Goal: Manage account settings

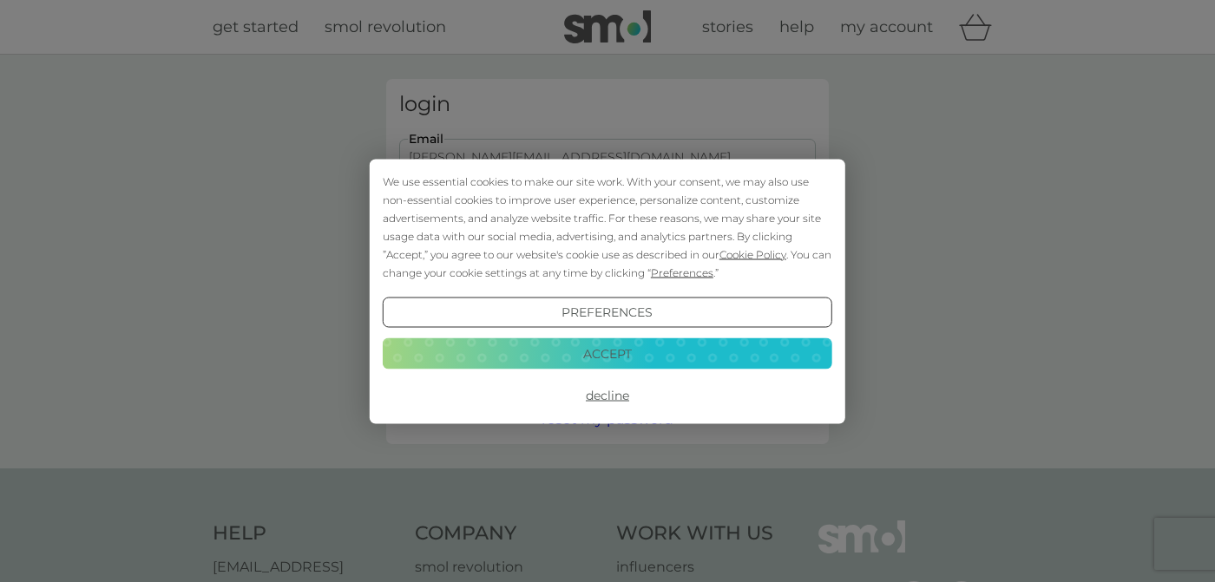
click at [649, 315] on button "Preferences" at bounding box center [608, 312] width 450 height 31
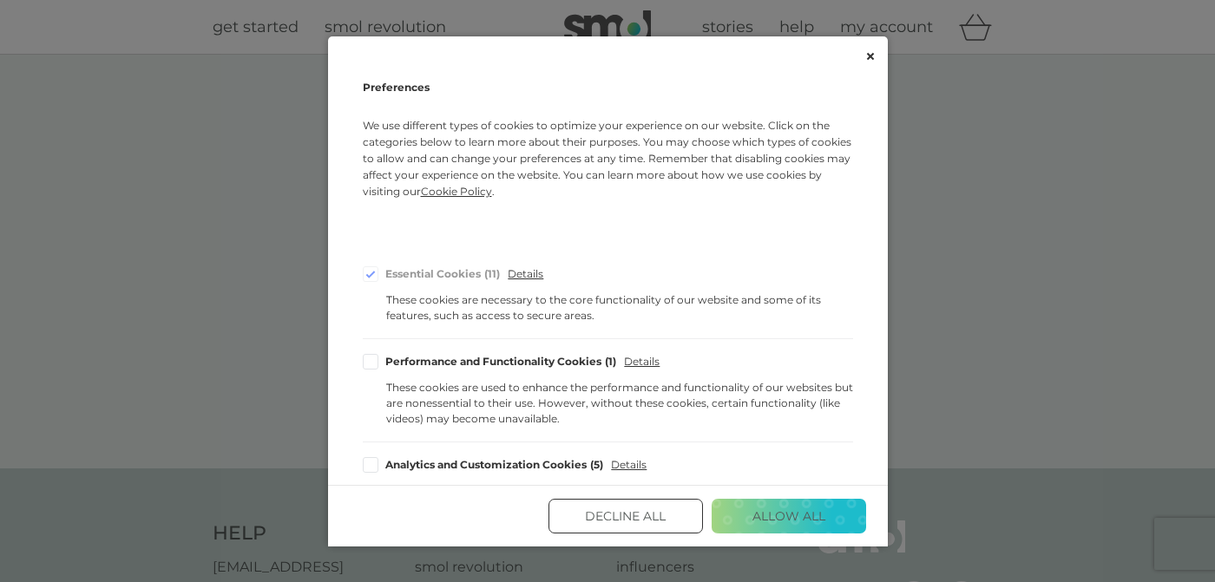
click at [789, 510] on button "Allow All" at bounding box center [789, 516] width 155 height 35
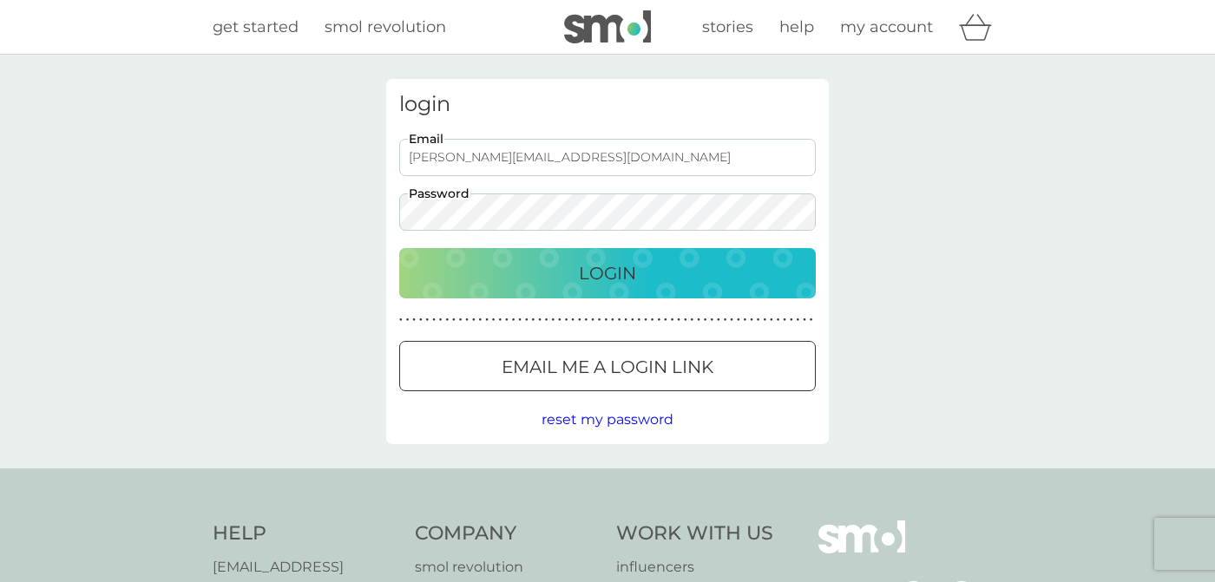
click at [662, 279] on div "Login" at bounding box center [608, 274] width 382 height 28
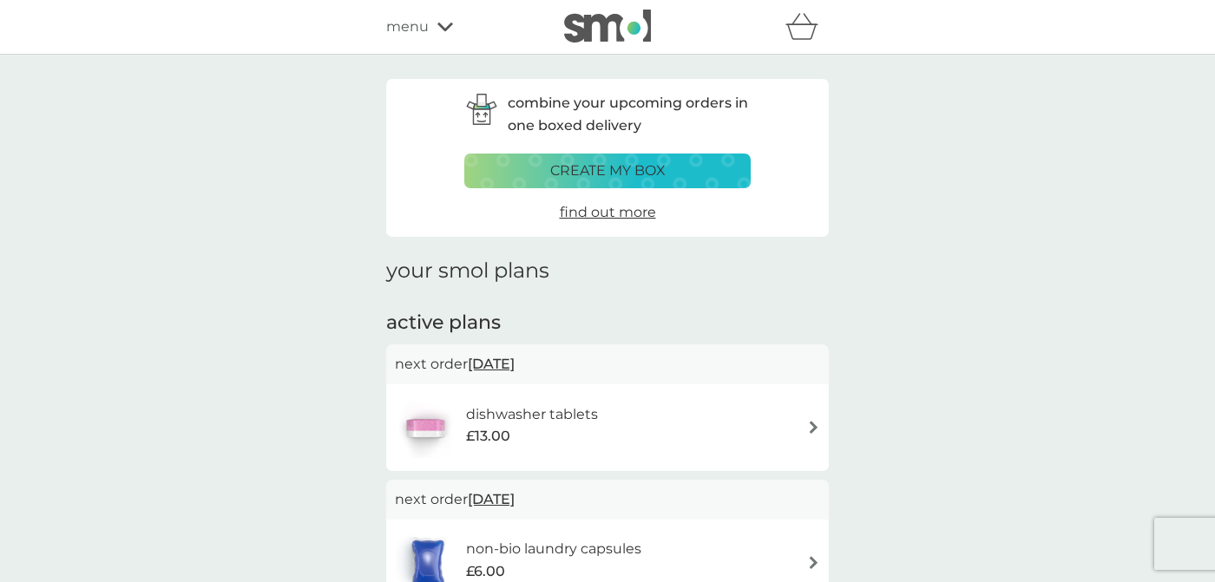
click at [493, 370] on span "[DATE]" at bounding box center [491, 364] width 47 height 34
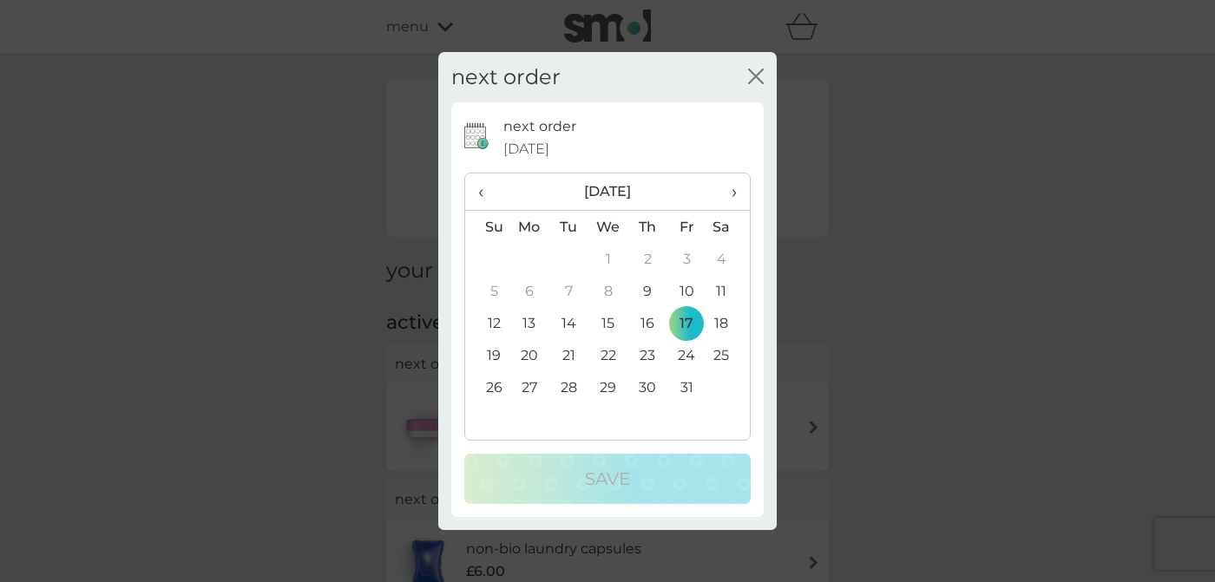
click at [753, 79] on icon "close" at bounding box center [752, 76] width 7 height 14
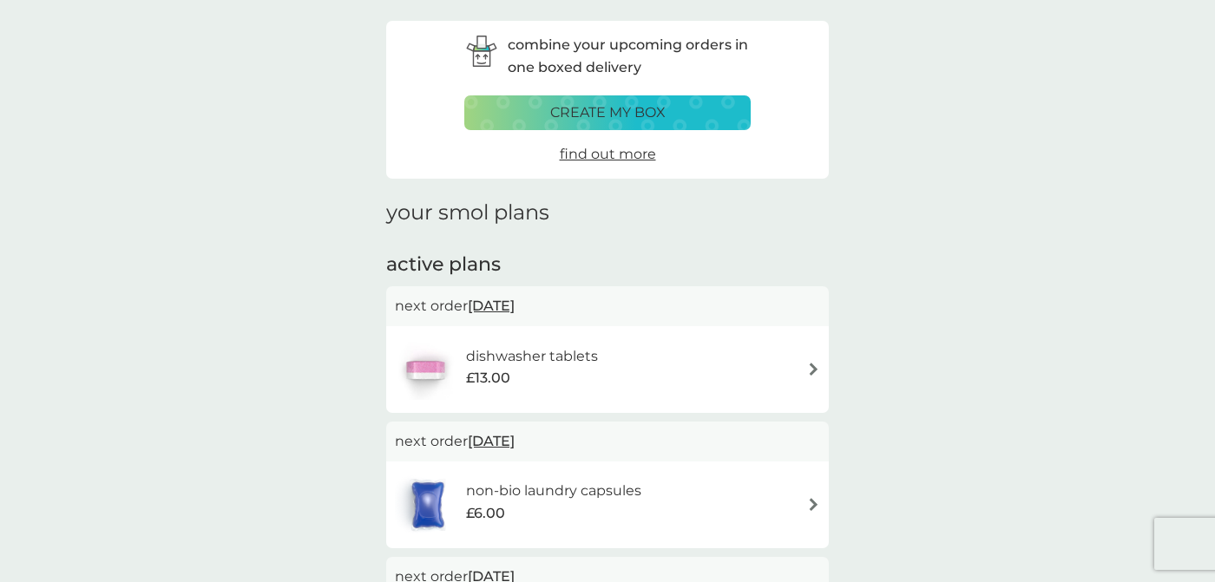
scroll to position [80, 0]
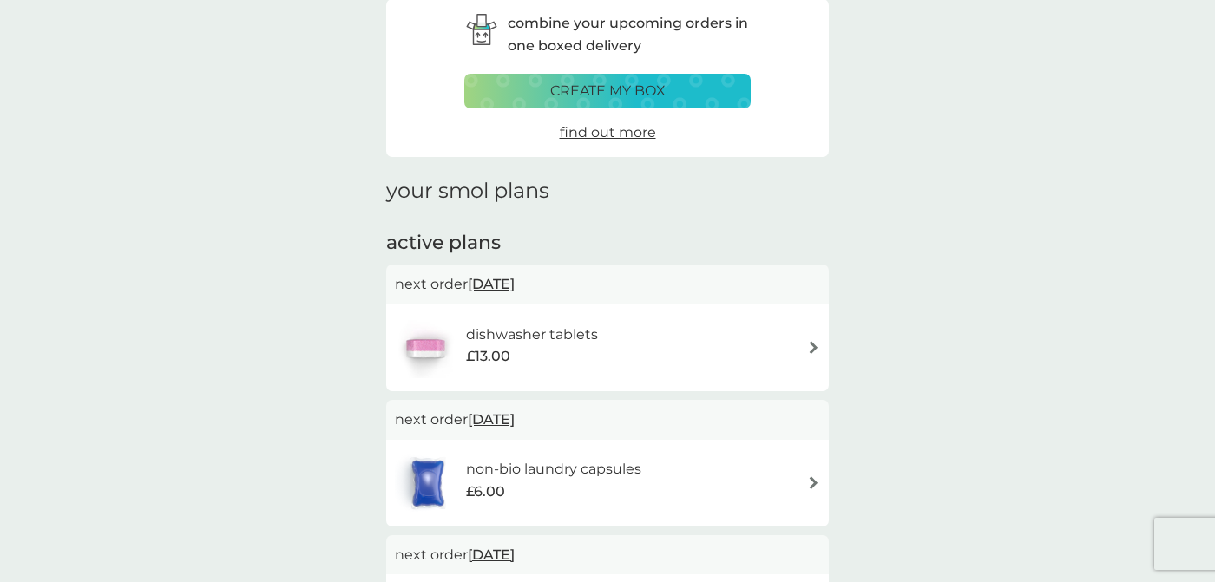
click at [814, 348] on img at bounding box center [813, 347] width 13 height 13
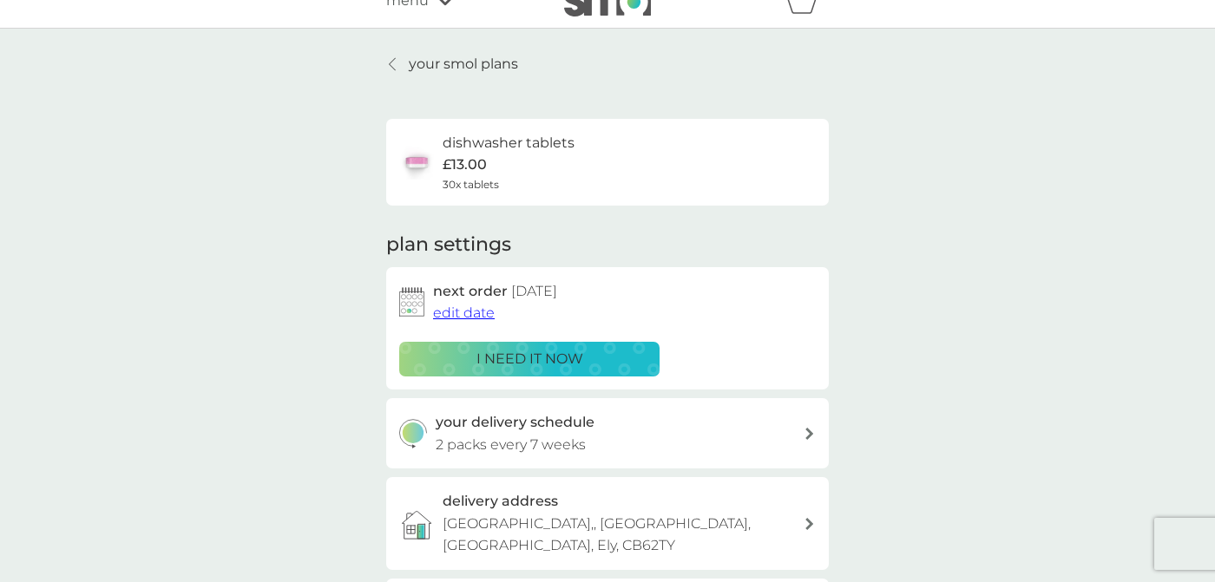
scroll to position [29, 0]
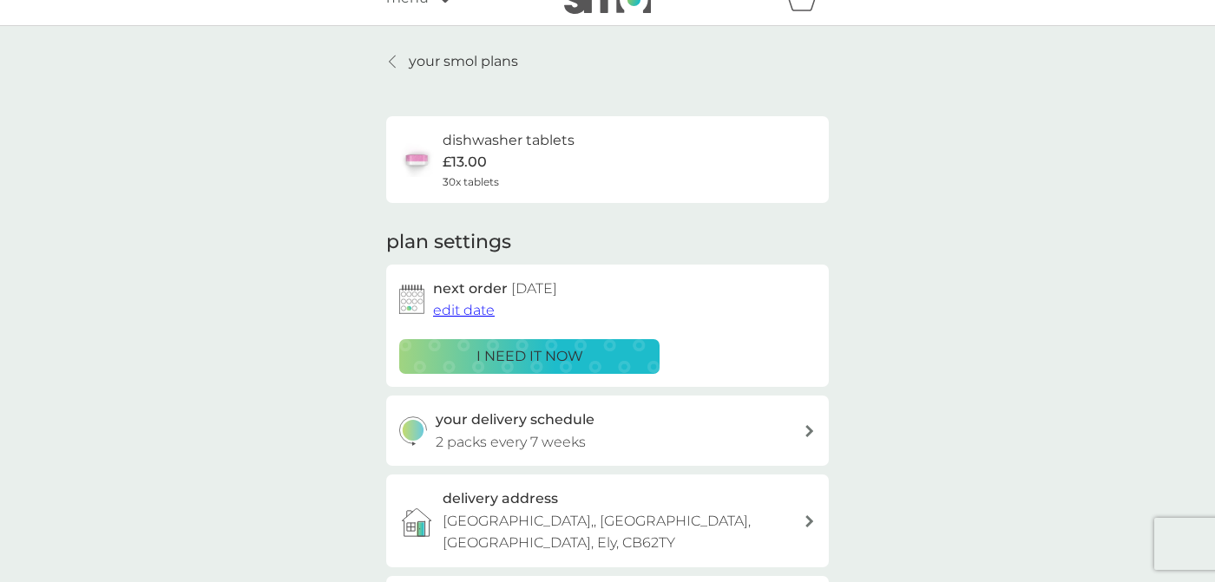
click at [813, 431] on icon at bounding box center [809, 431] width 9 height 12
select select "49"
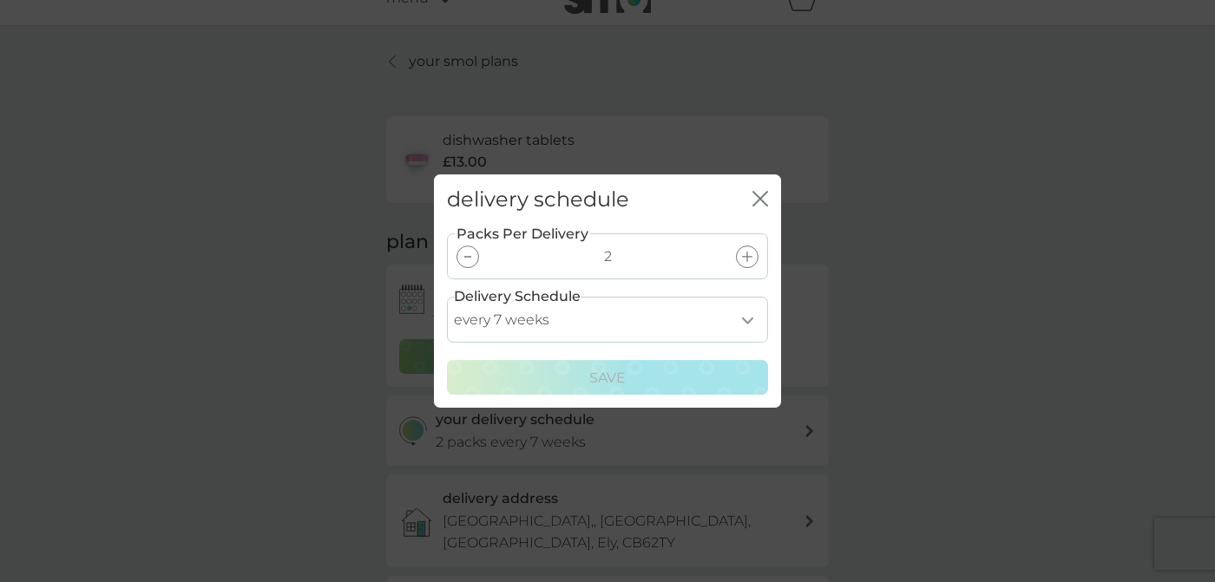
click at [763, 198] on icon "close" at bounding box center [761, 199] width 16 height 16
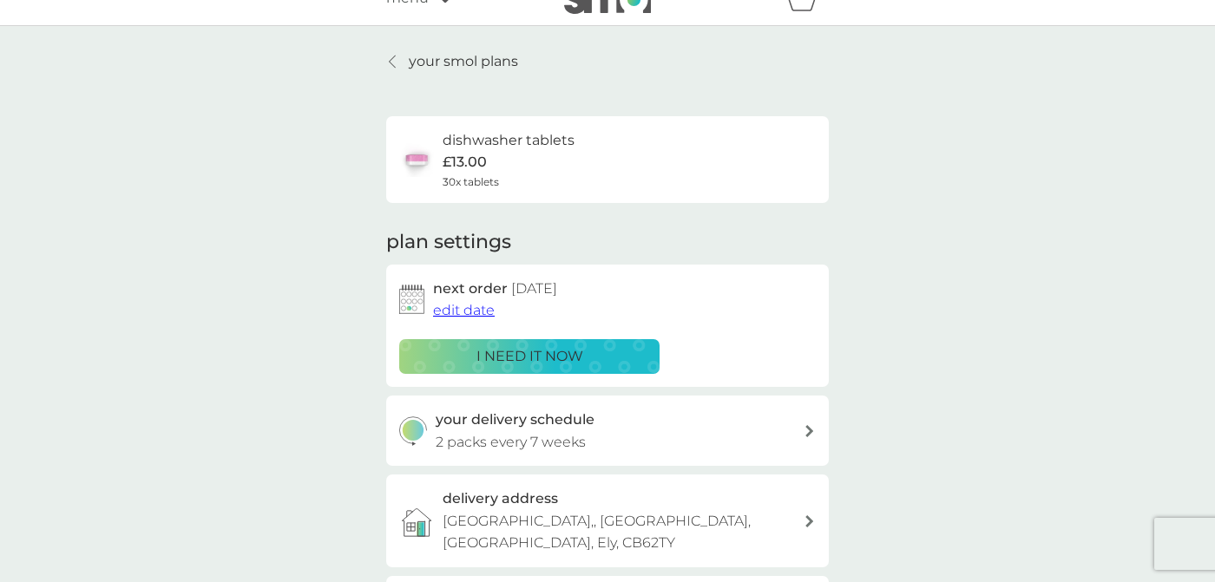
scroll to position [0, 0]
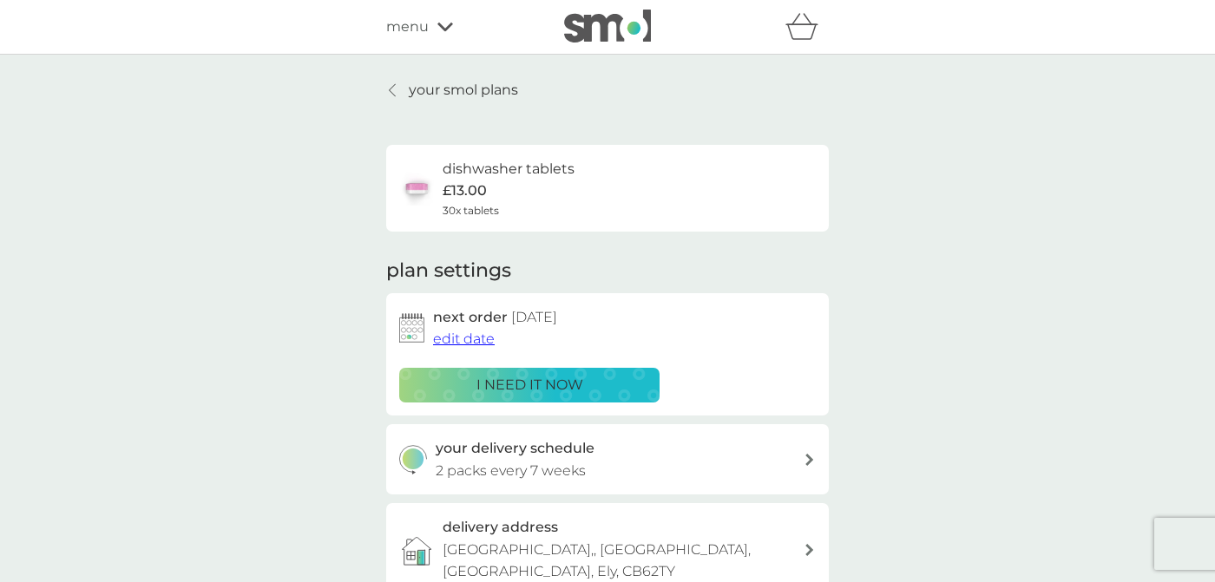
click at [812, 25] on icon "basket" at bounding box center [802, 32] width 30 height 16
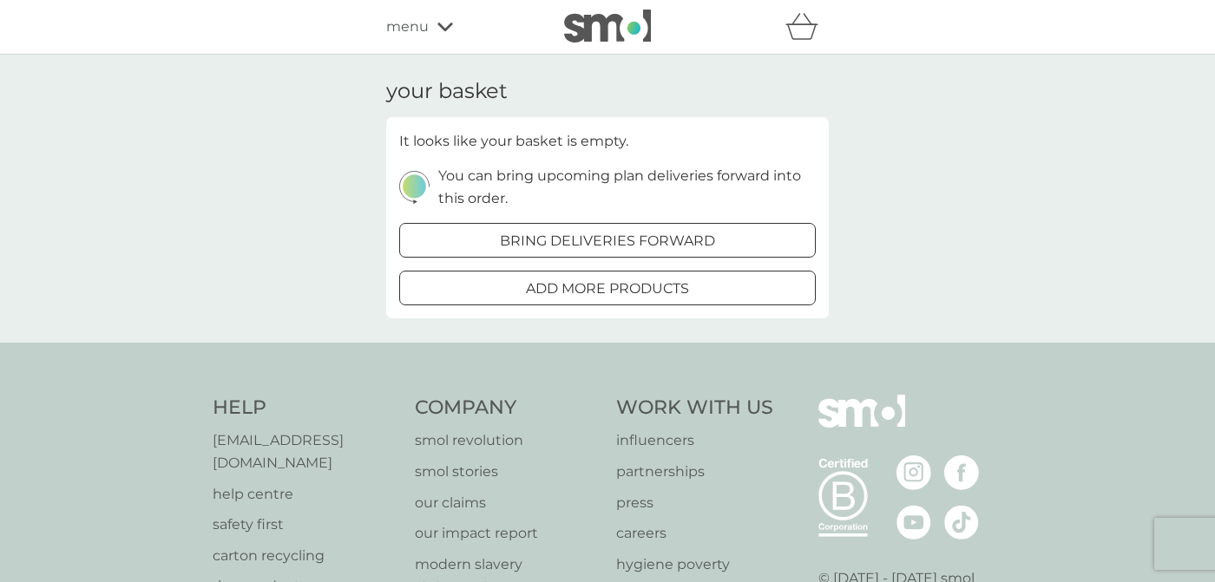
click at [1041, 146] on div "your basket It looks like your basket is empty. You can bring upcoming plan del…" at bounding box center [607, 199] width 1215 height 288
click at [444, 25] on icon at bounding box center [445, 27] width 16 height 10
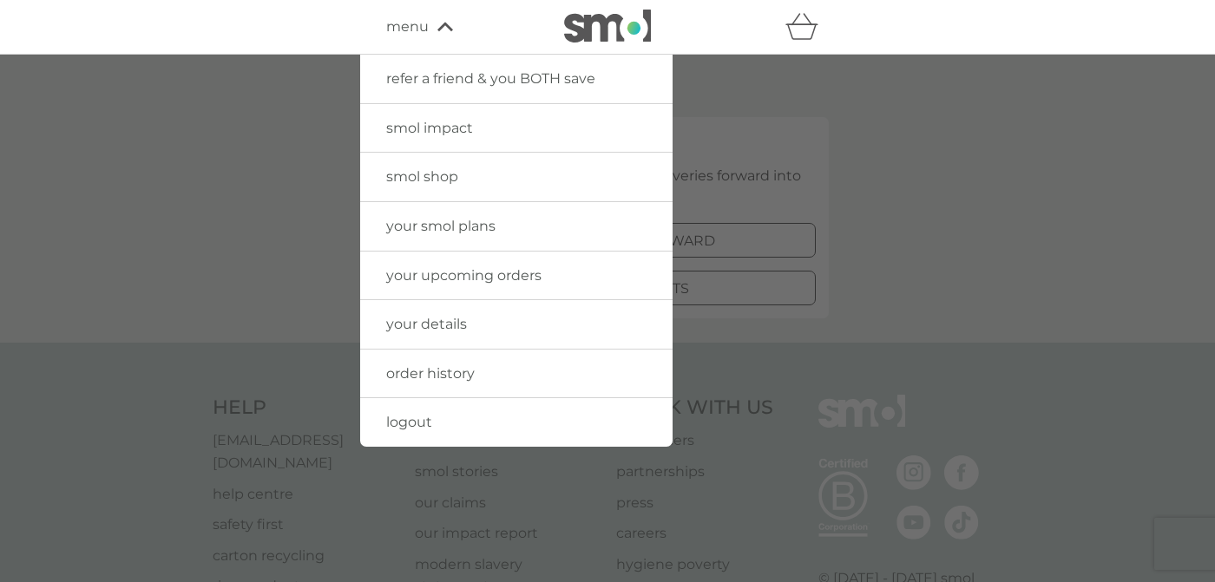
click at [425, 424] on span "logout" at bounding box center [409, 422] width 46 height 16
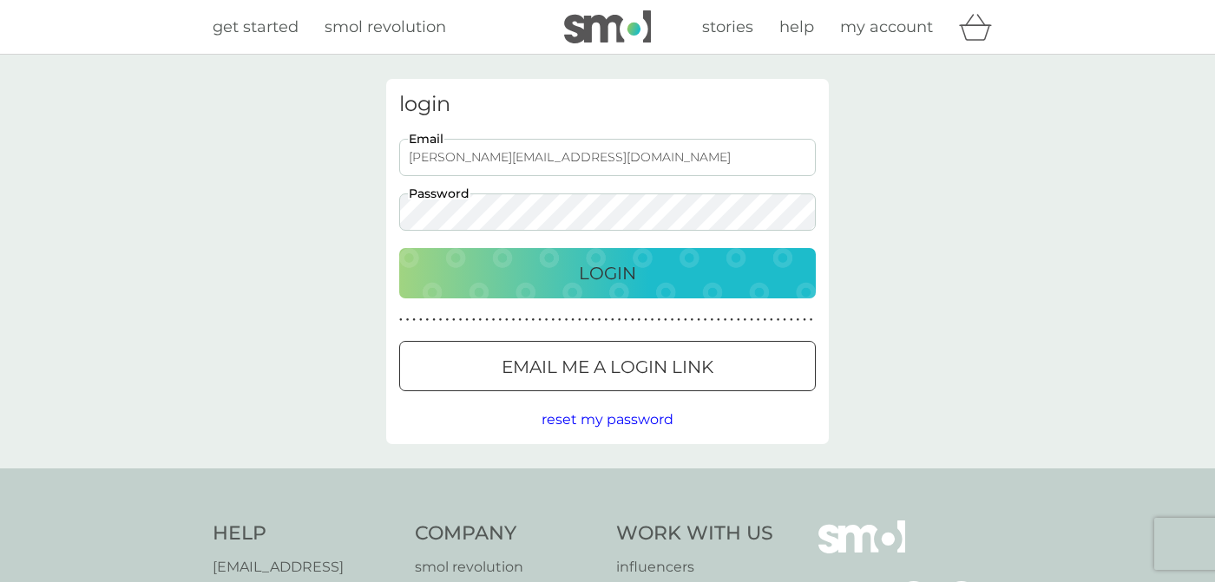
click at [230, 187] on div "login [PERSON_NAME][EMAIL_ADDRESS][DOMAIN_NAME] Email Password Login ● ● ● ● ● …" at bounding box center [607, 262] width 1215 height 414
